Goal: Transaction & Acquisition: Purchase product/service

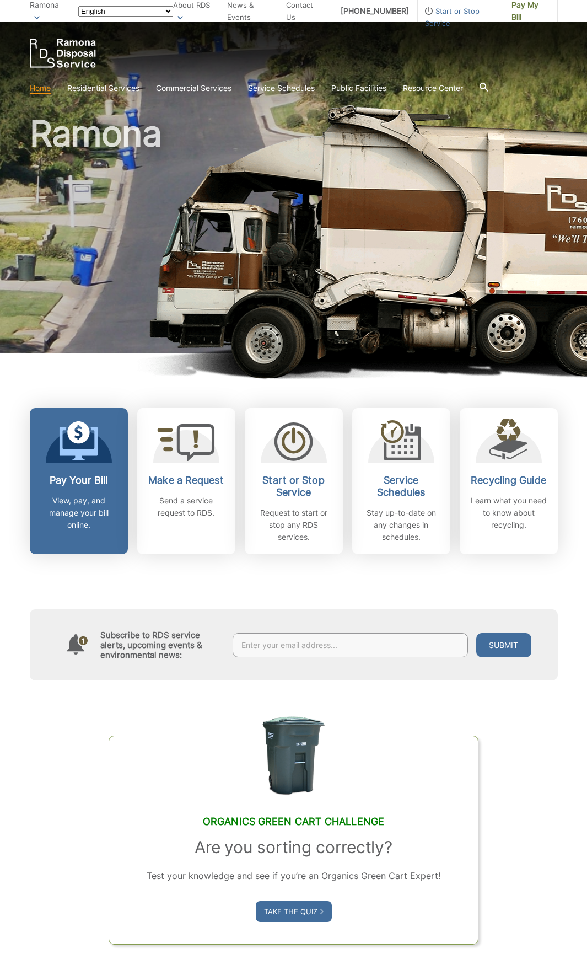
click at [85, 471] on link "Pay Your Bill View, pay, and manage your bill online." at bounding box center [79, 481] width 98 height 146
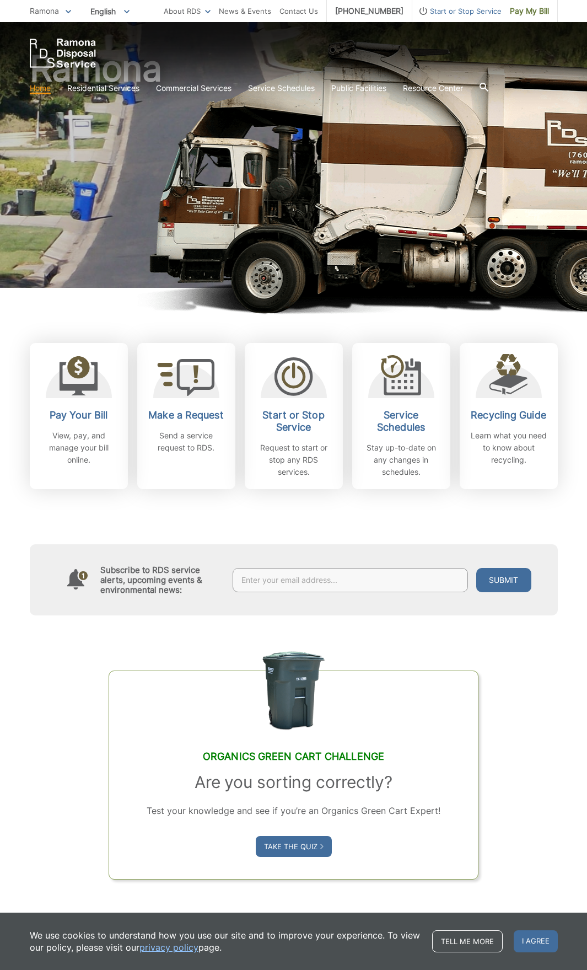
scroll to position [92, 0]
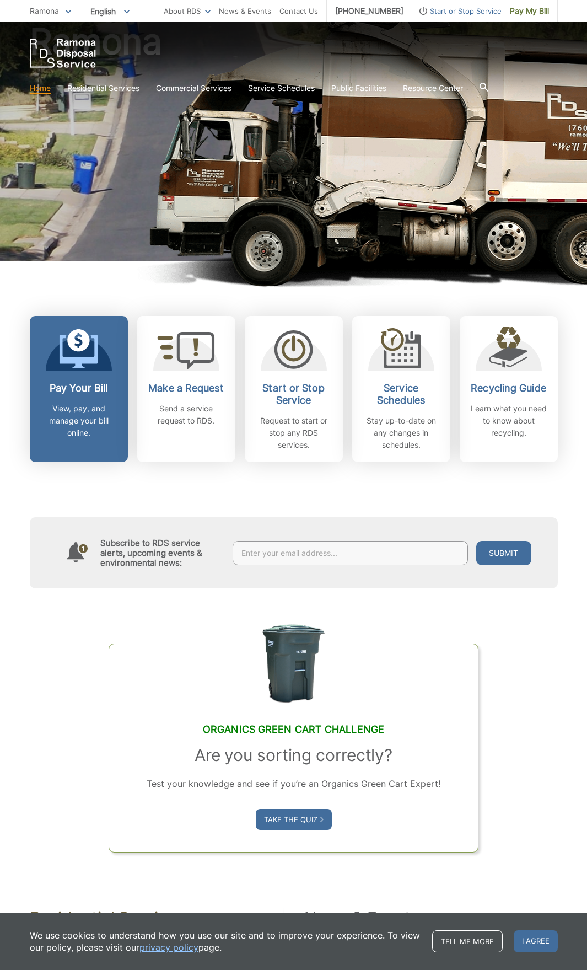
click at [73, 388] on h2 "Pay Your Bill" at bounding box center [79, 388] width 82 height 12
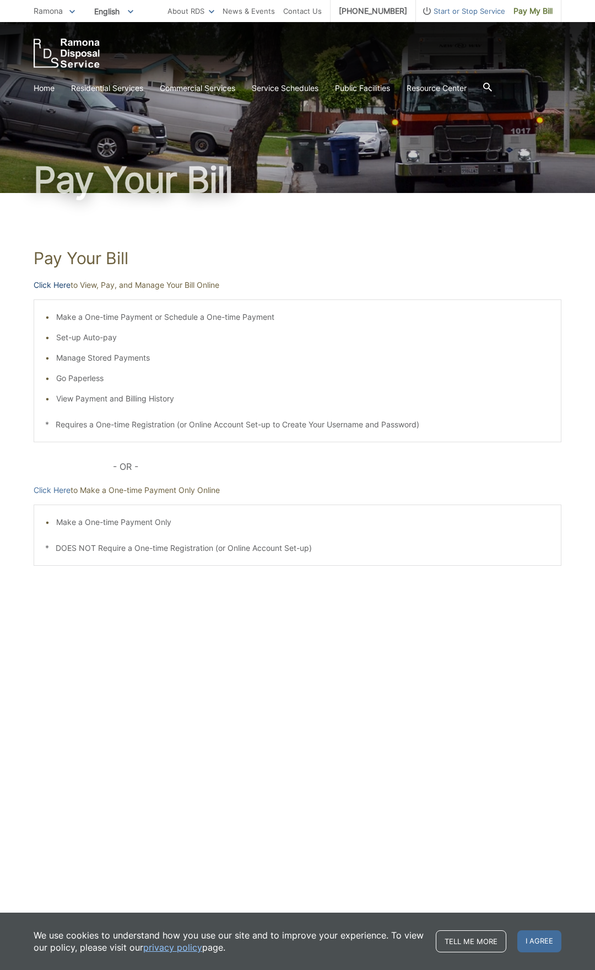
click at [64, 287] on link "Click Here" at bounding box center [52, 285] width 37 height 12
